Goal: Navigation & Orientation: Find specific page/section

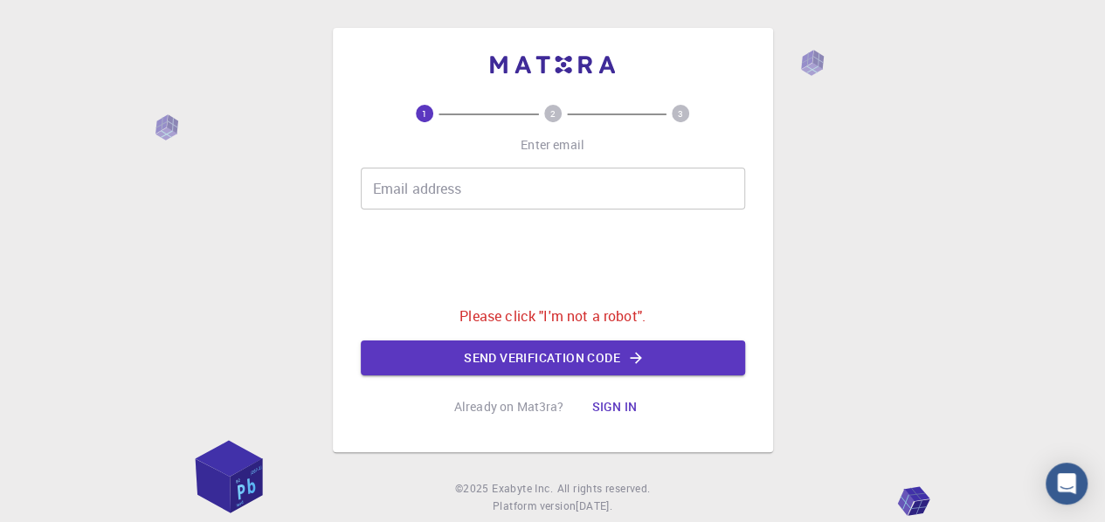
click at [618, 350] on button "Send verification code" at bounding box center [553, 358] width 384 height 35
click at [636, 352] on icon "button" at bounding box center [635, 357] width 17 height 17
click at [620, 404] on button "Sign in" at bounding box center [613, 406] width 73 height 35
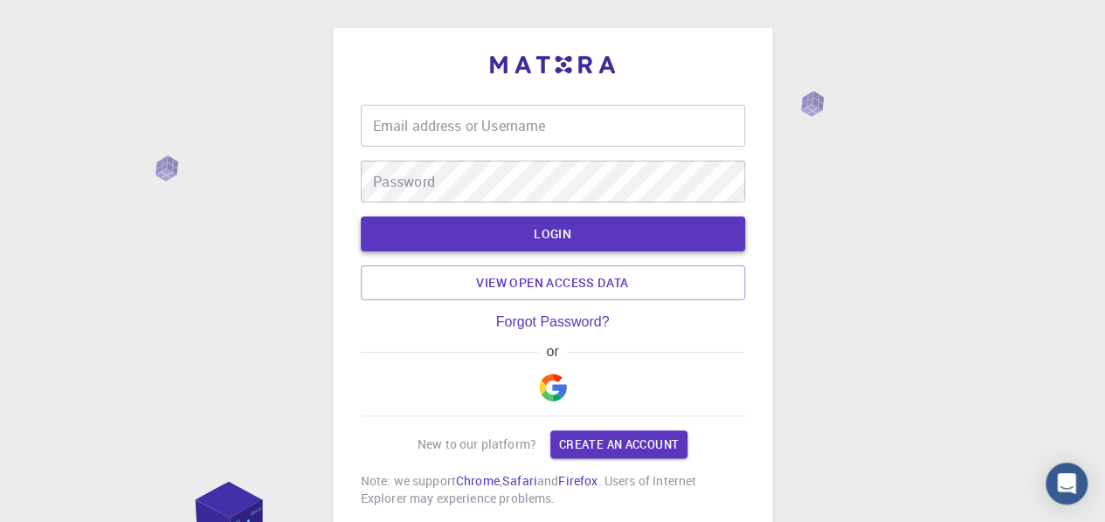
click at [613, 236] on button "LOGIN" at bounding box center [553, 234] width 384 height 35
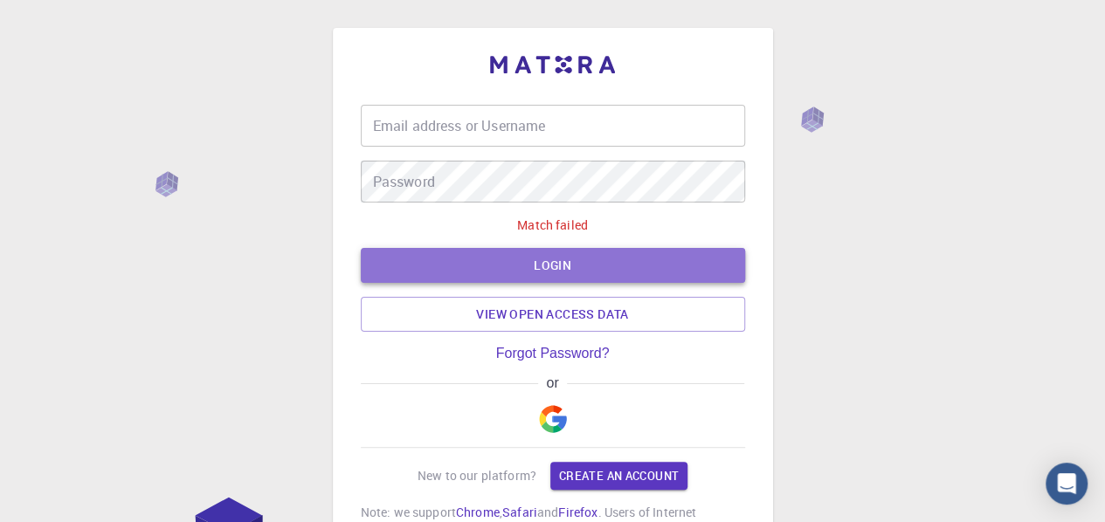
click at [614, 251] on button "LOGIN" at bounding box center [553, 265] width 384 height 35
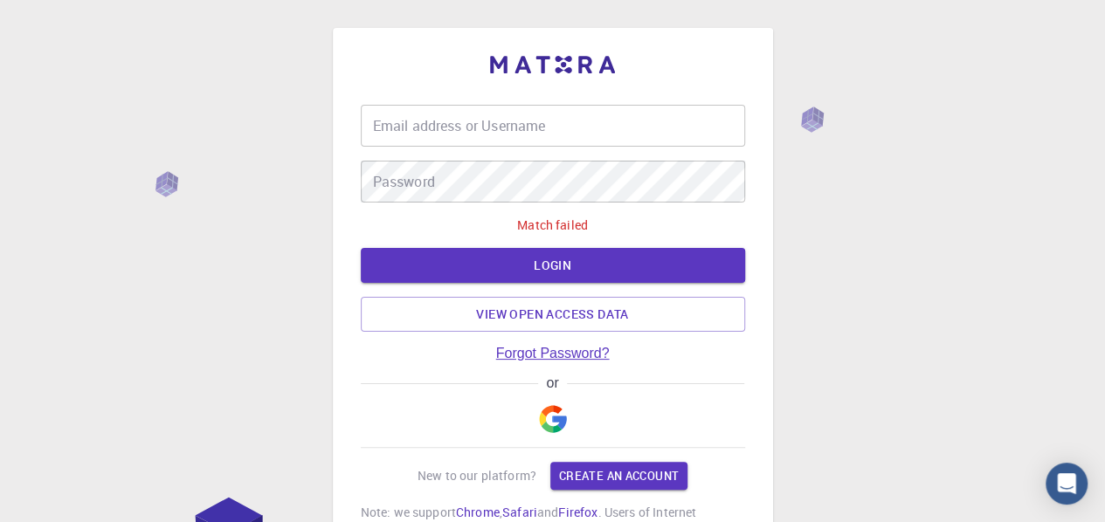
click at [583, 359] on link "Forgot Password?" at bounding box center [553, 354] width 114 height 16
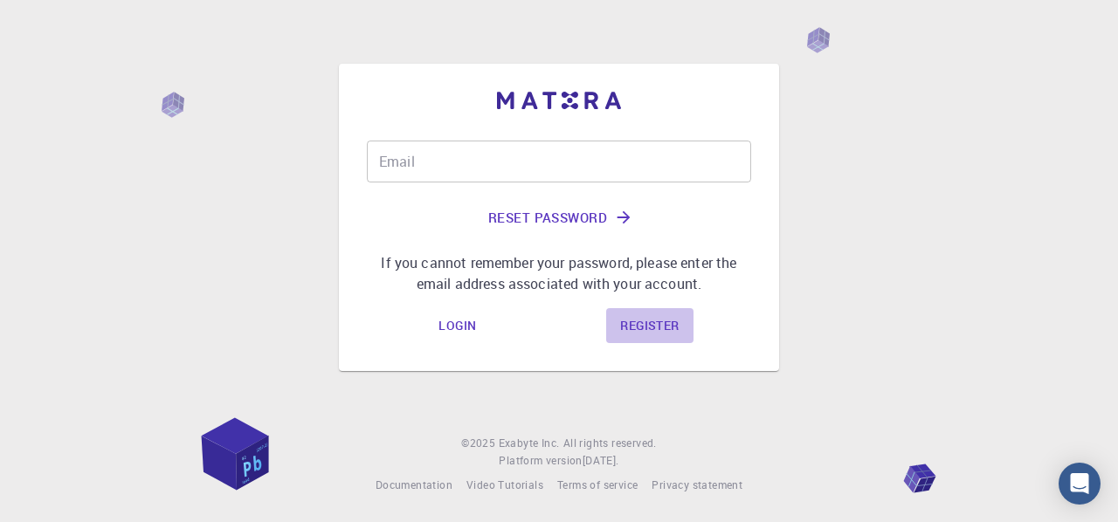
click at [665, 324] on link "Register" at bounding box center [649, 325] width 86 height 35
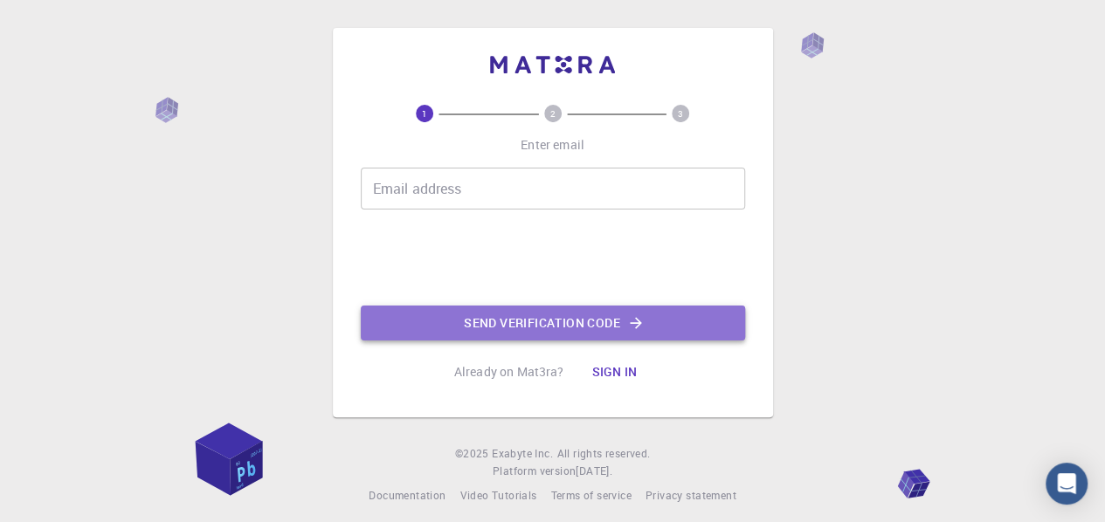
click at [636, 306] on button "Send verification code" at bounding box center [553, 323] width 384 height 35
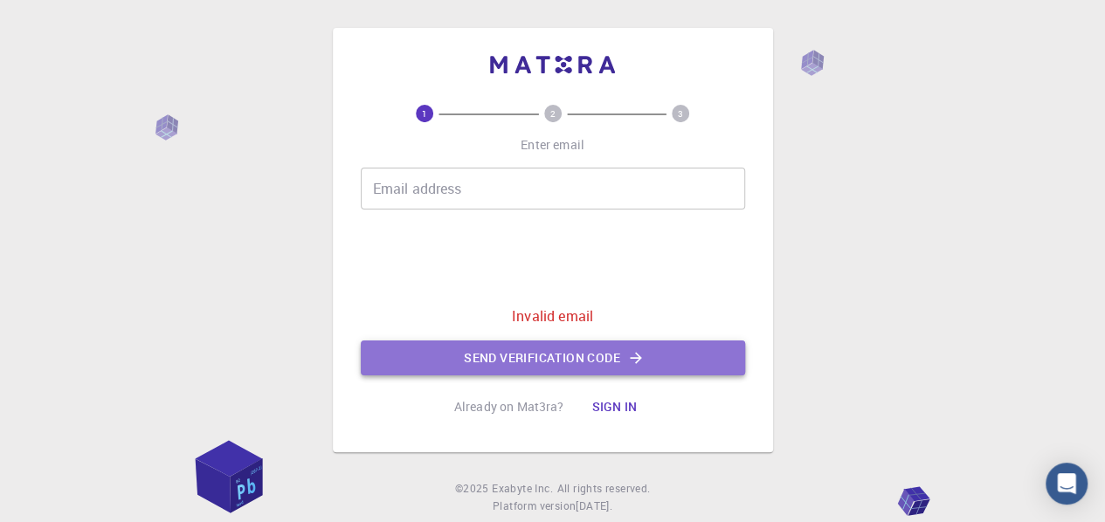
click at [641, 360] on icon "button" at bounding box center [635, 357] width 17 height 17
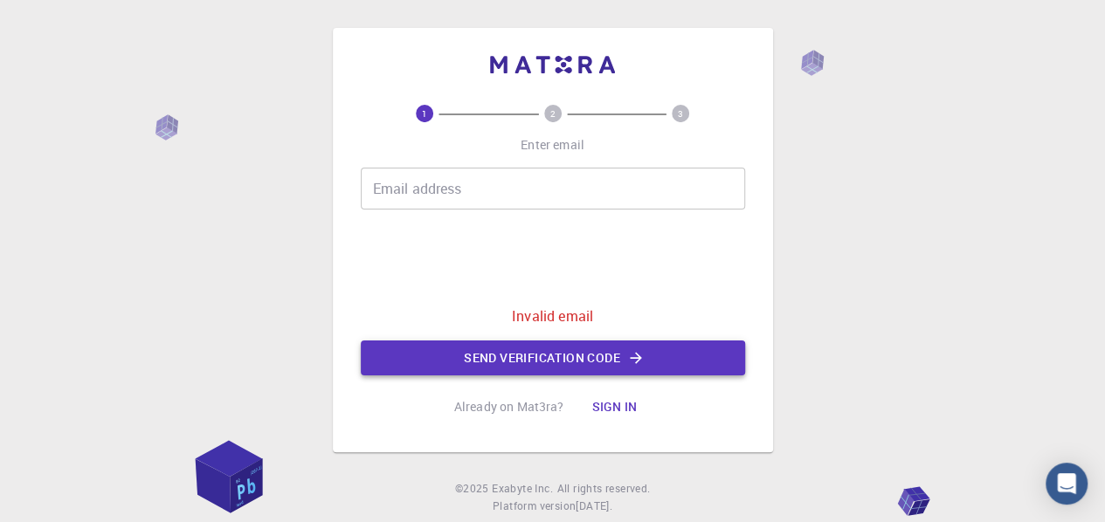
click at [641, 360] on icon "button" at bounding box center [635, 357] width 17 height 17
click at [618, 408] on button "Sign in" at bounding box center [613, 406] width 73 height 35
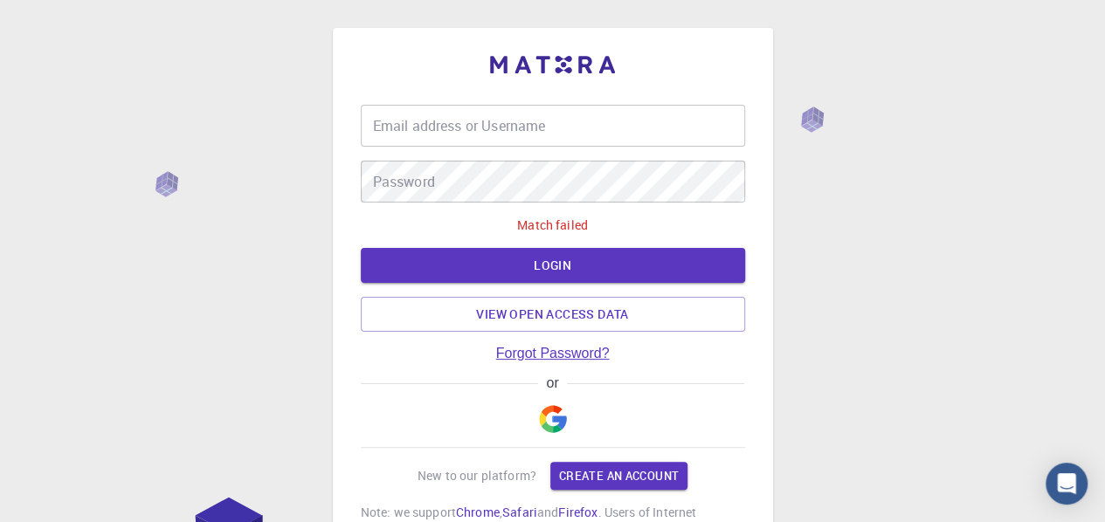
click at [557, 346] on link "Forgot Password?" at bounding box center [553, 354] width 114 height 16
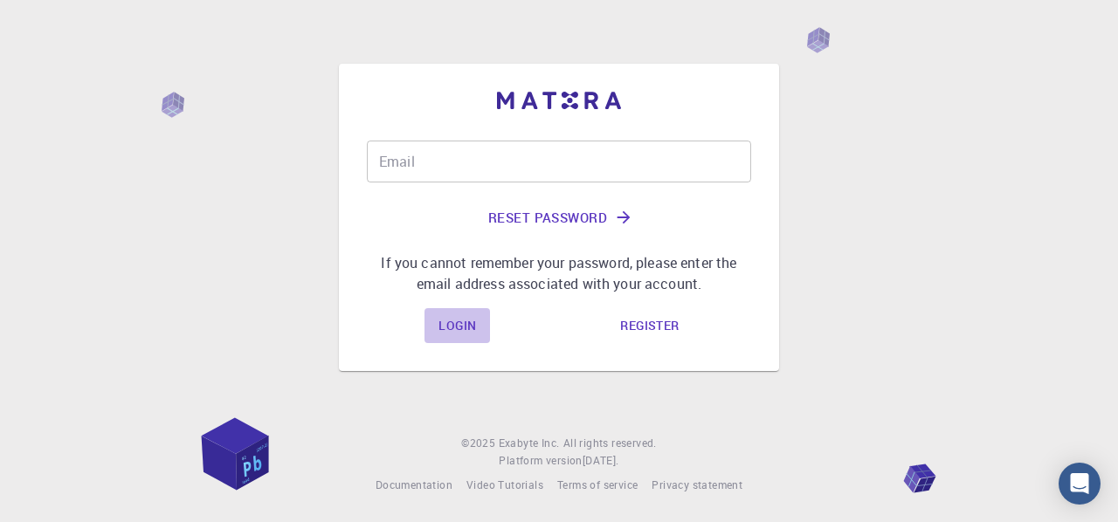
click at [466, 339] on link "Login" at bounding box center [456, 325] width 65 height 35
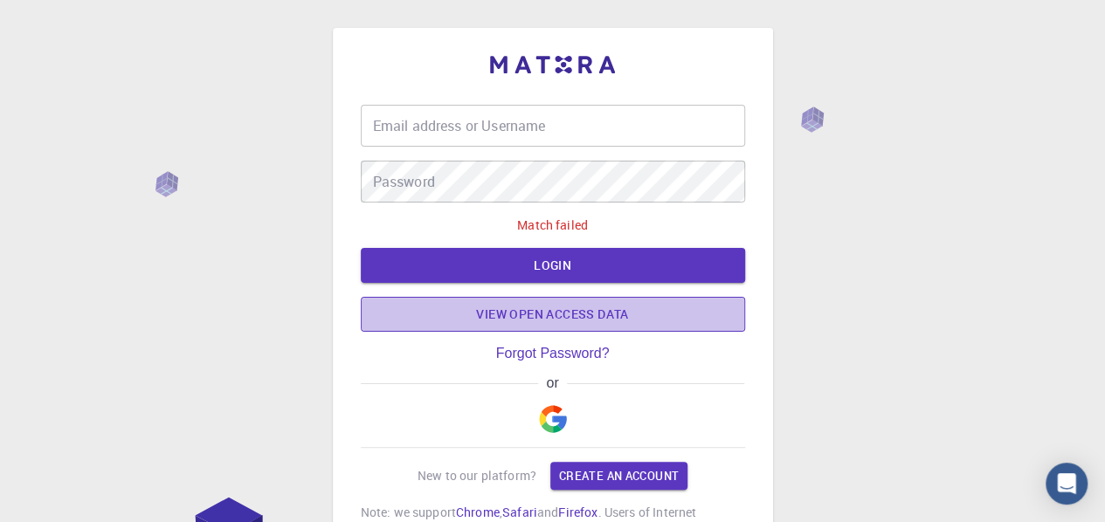
click at [517, 320] on link "View open access data" at bounding box center [553, 314] width 384 height 35
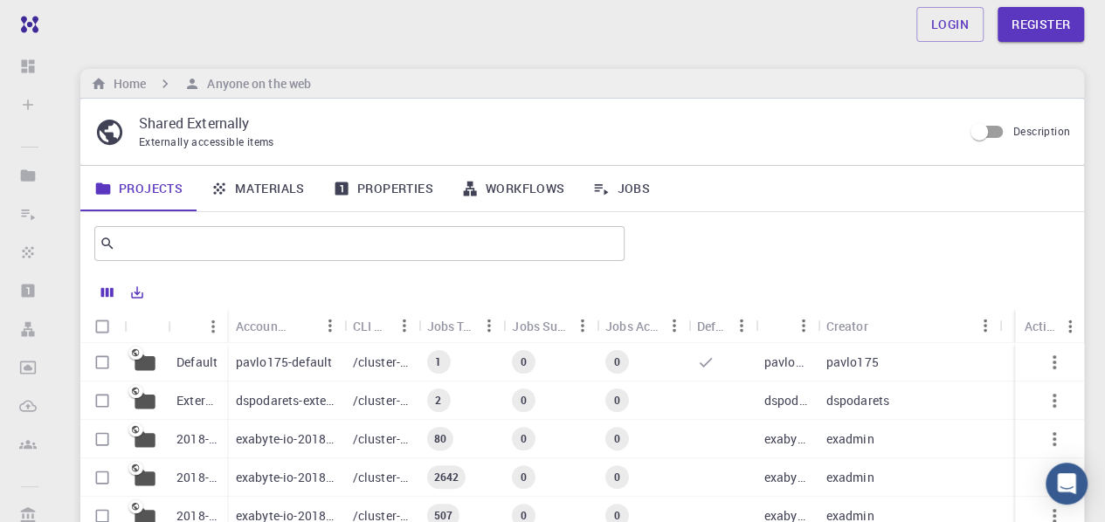
click at [440, 425] on div "80" at bounding box center [460, 439] width 86 height 38
